Goal: Information Seeking & Learning: Learn about a topic

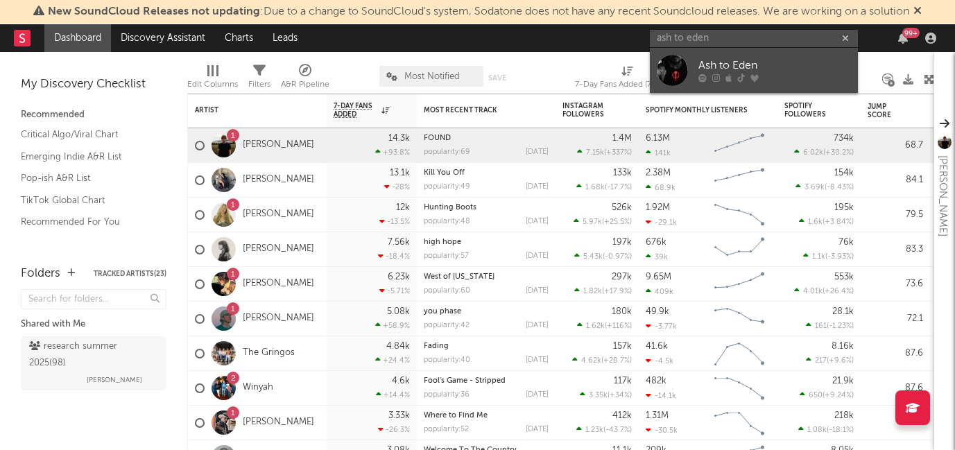
type input "ash to eden"
click at [714, 67] on div "Ash to Eden" at bounding box center [774, 66] width 153 height 17
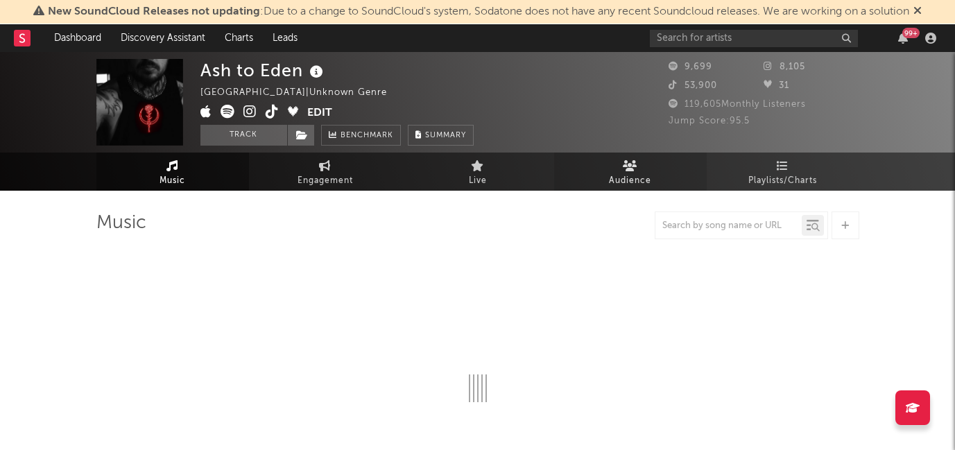
select select "1w"
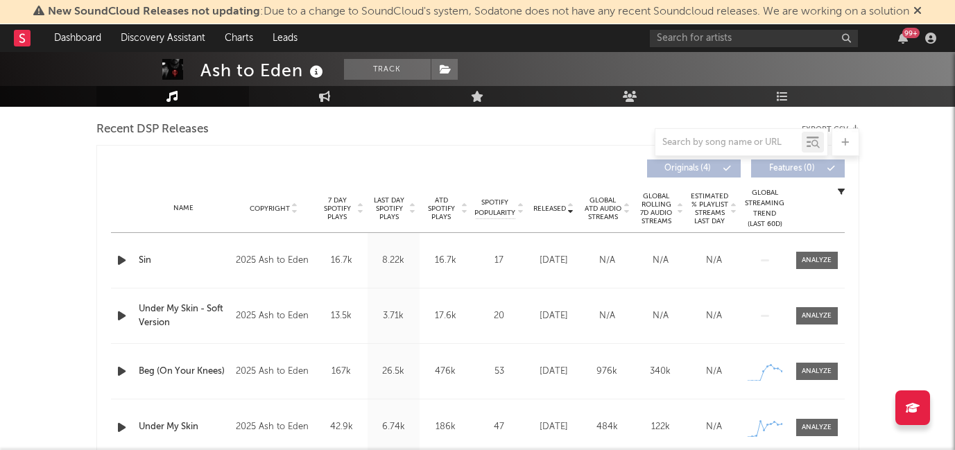
scroll to position [488, 0]
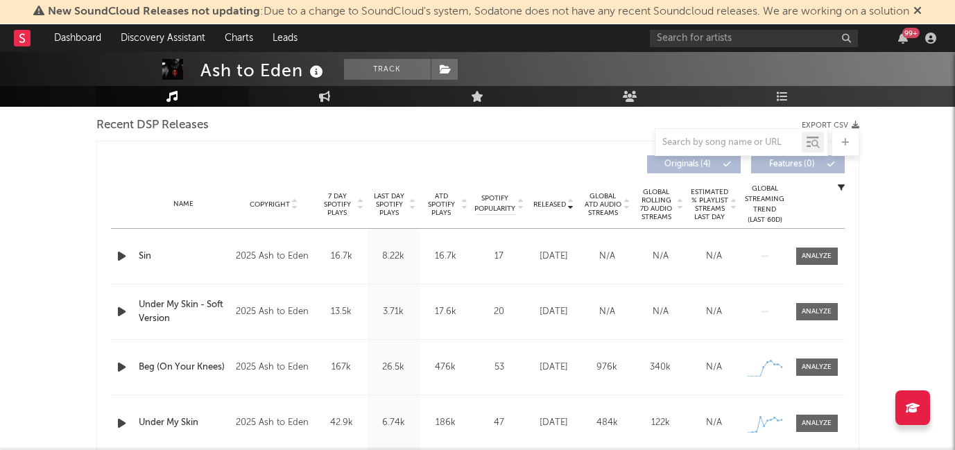
click at [117, 256] on icon "button" at bounding box center [121, 256] width 15 height 17
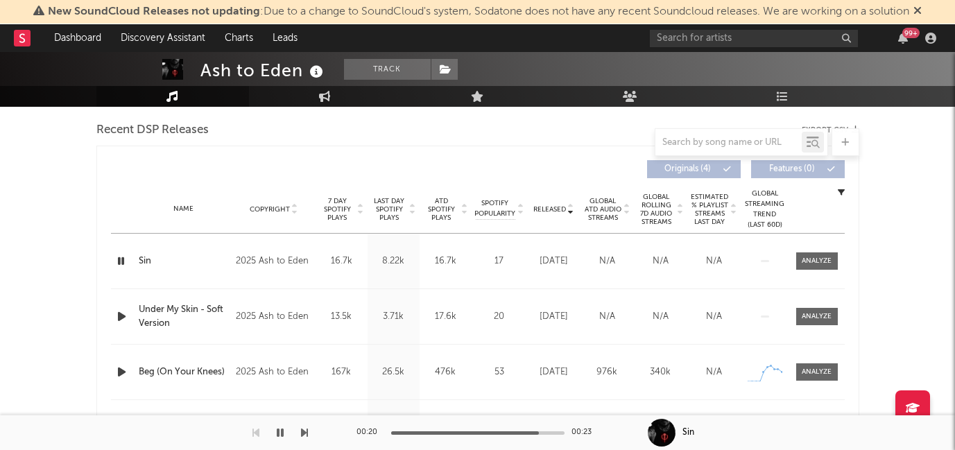
scroll to position [492, 0]
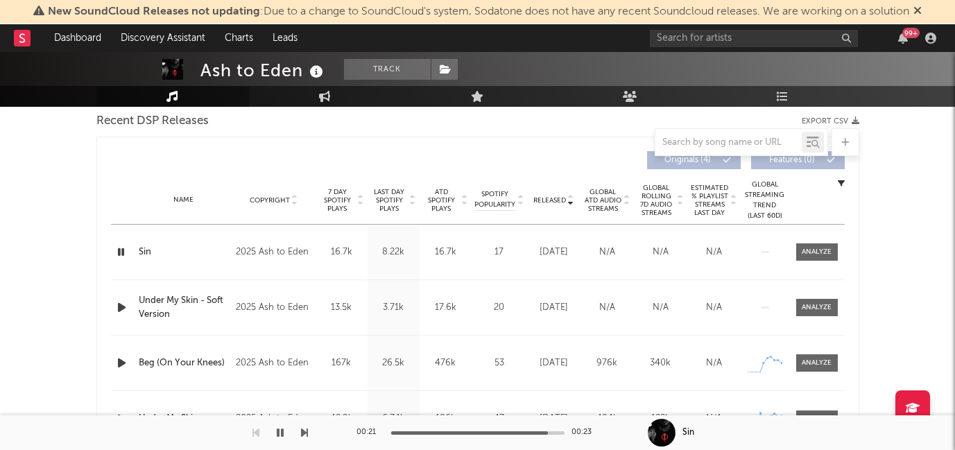
click at [121, 246] on icon "button" at bounding box center [120, 251] width 13 height 17
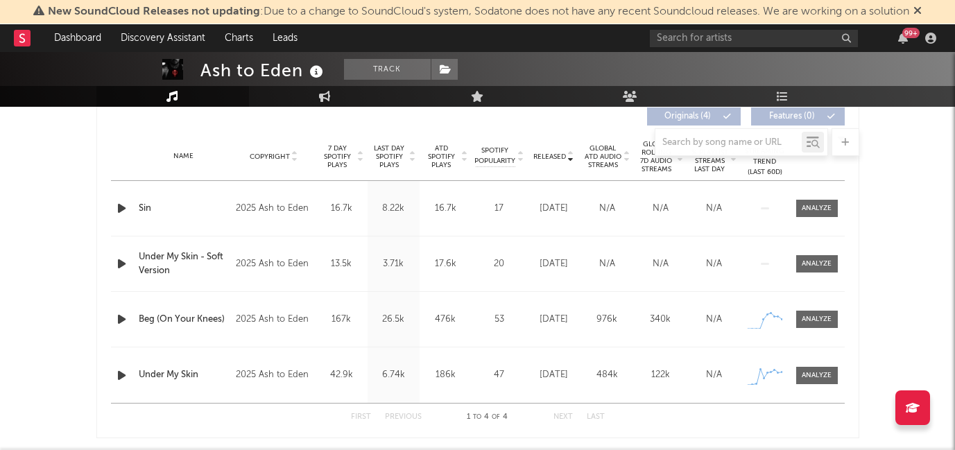
scroll to position [558, 0]
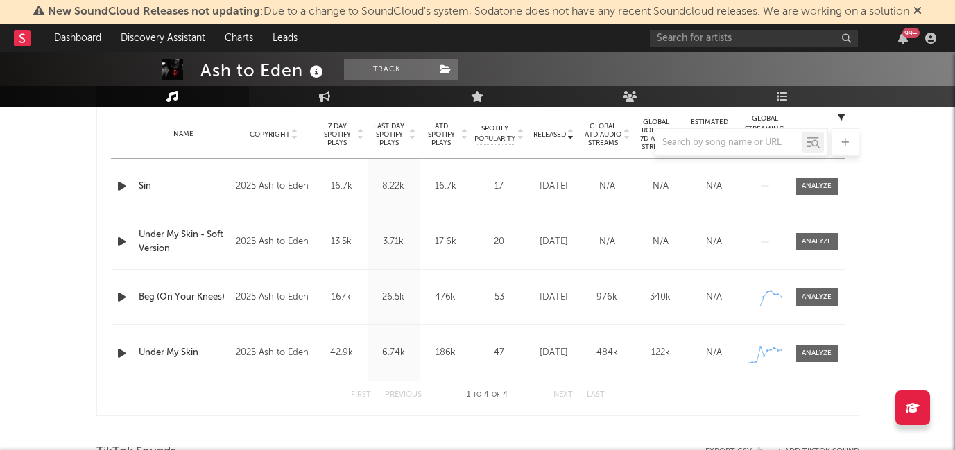
click at [114, 235] on icon "button" at bounding box center [121, 241] width 15 height 17
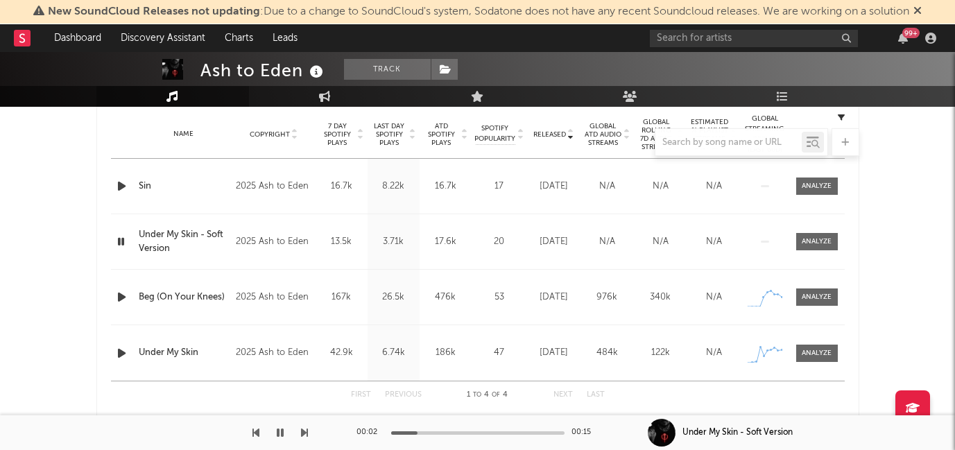
click at [119, 245] on icon "button" at bounding box center [120, 241] width 13 height 17
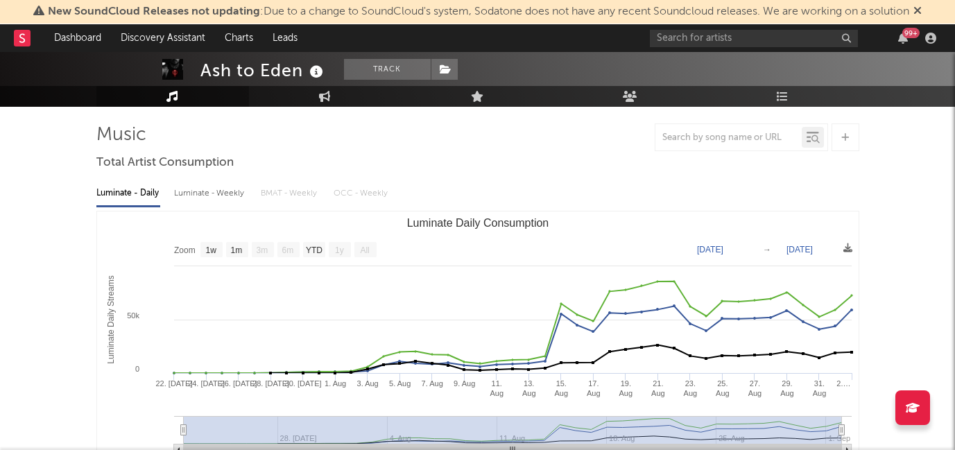
scroll to position [45, 0]
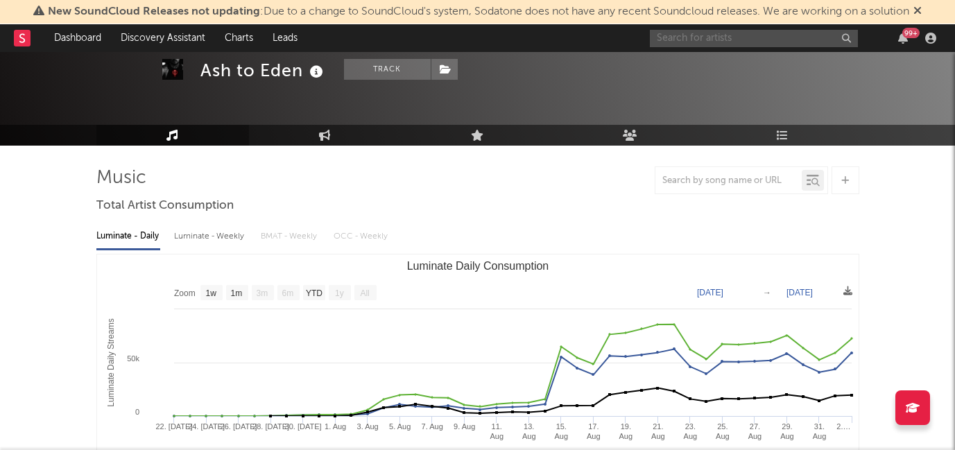
click at [691, 36] on input "text" at bounding box center [754, 38] width 208 height 17
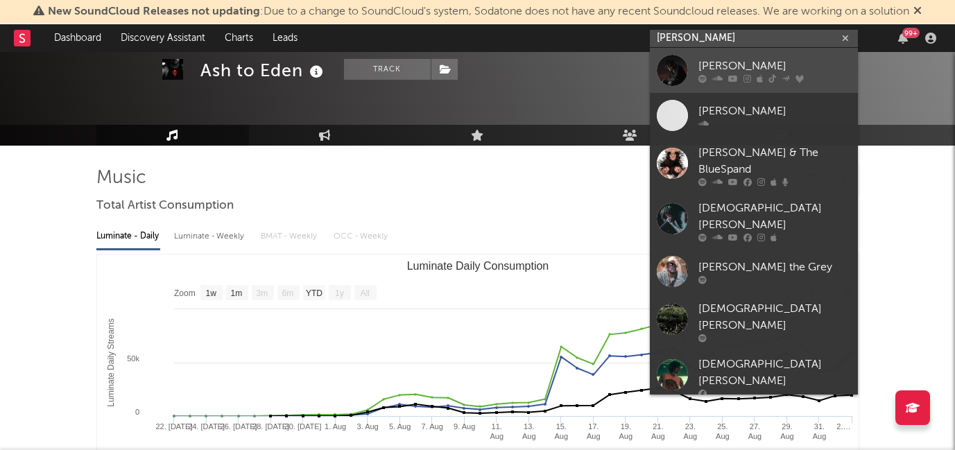
type input "[PERSON_NAME]"
click at [728, 70] on div "[PERSON_NAME]" at bounding box center [774, 66] width 153 height 17
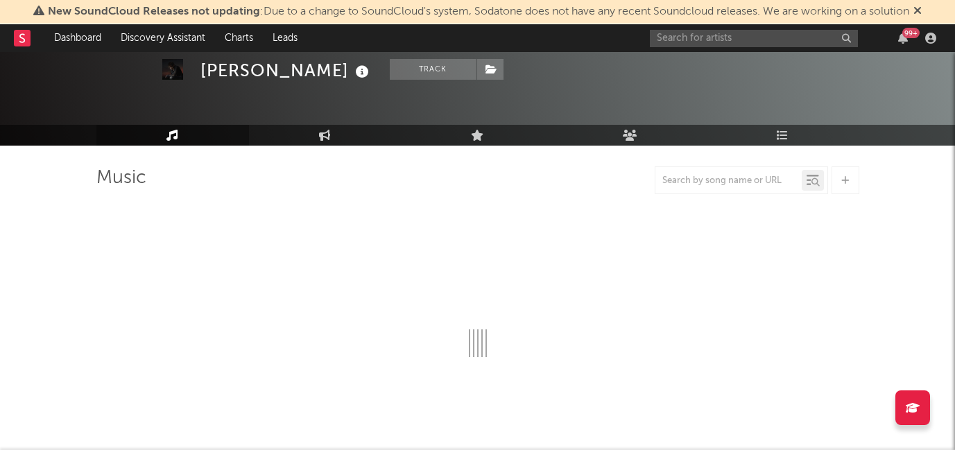
select select "6m"
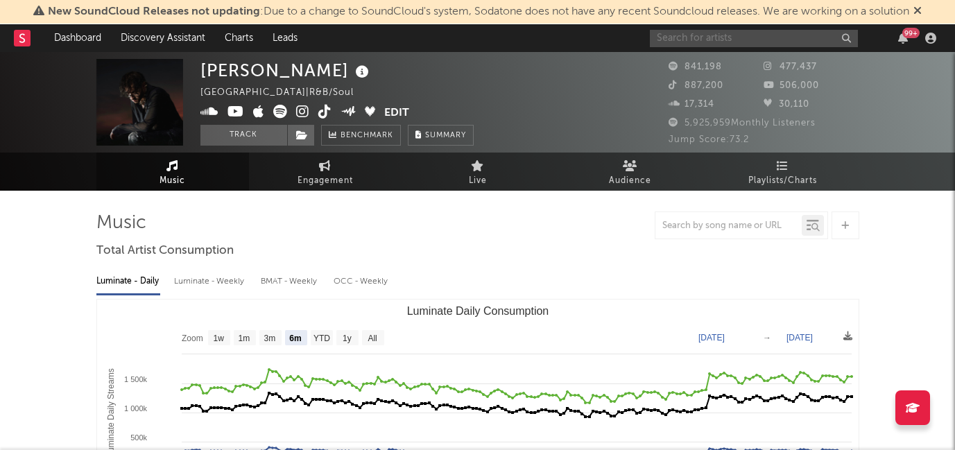
click at [710, 39] on input "text" at bounding box center [754, 38] width 208 height 17
click at [28, 39] on rect at bounding box center [22, 38] width 17 height 17
